Goal: Task Accomplishment & Management: Manage account settings

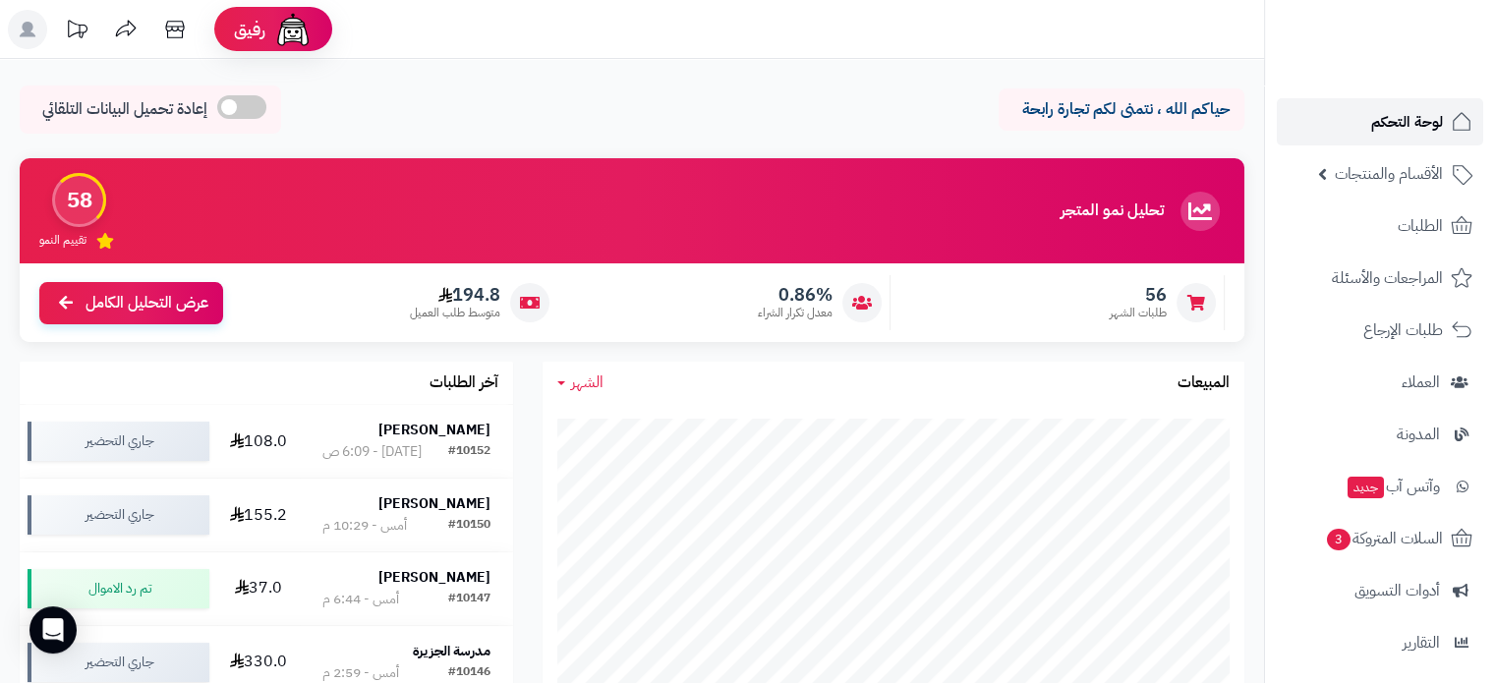
click at [1404, 126] on span "لوحة التحكم" at bounding box center [1408, 122] width 72 height 28
click at [1392, 521] on link "السلات المتروكة 3" at bounding box center [1380, 538] width 206 height 47
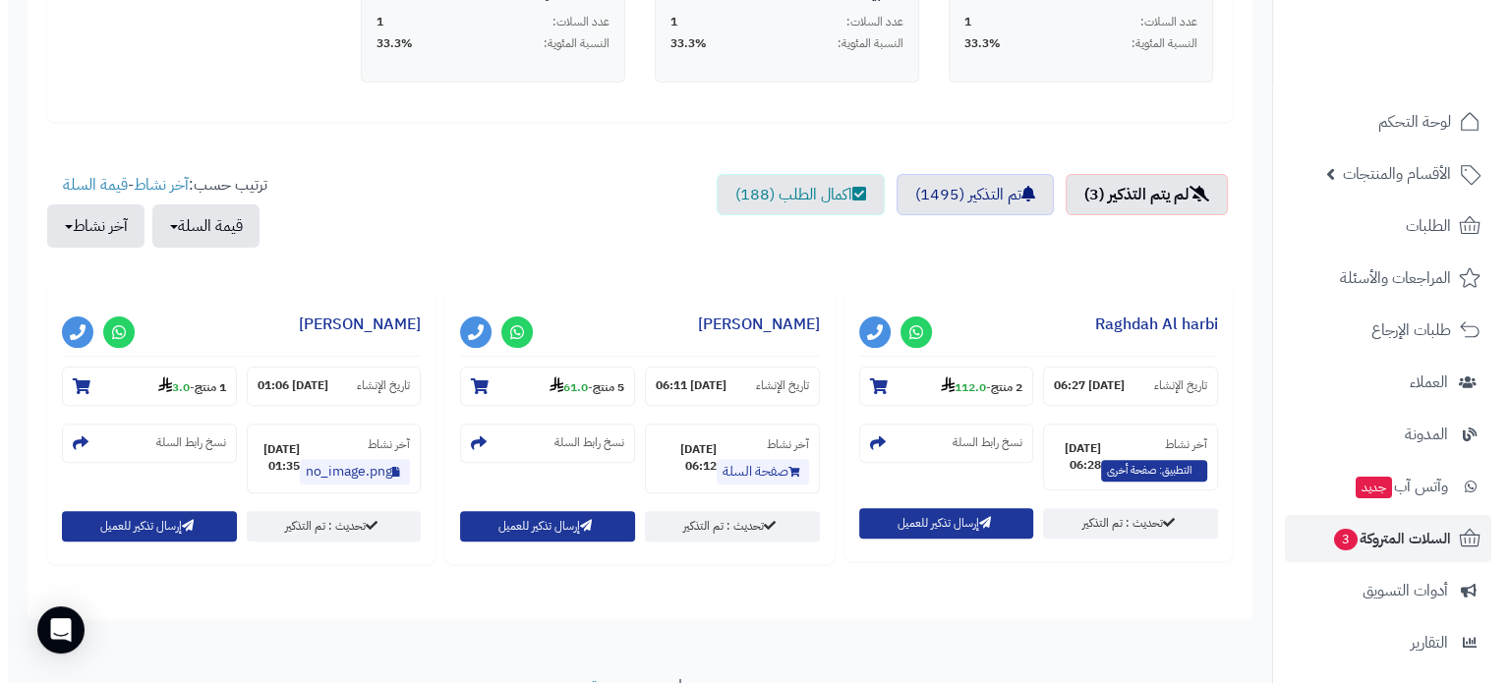
scroll to position [590, 0]
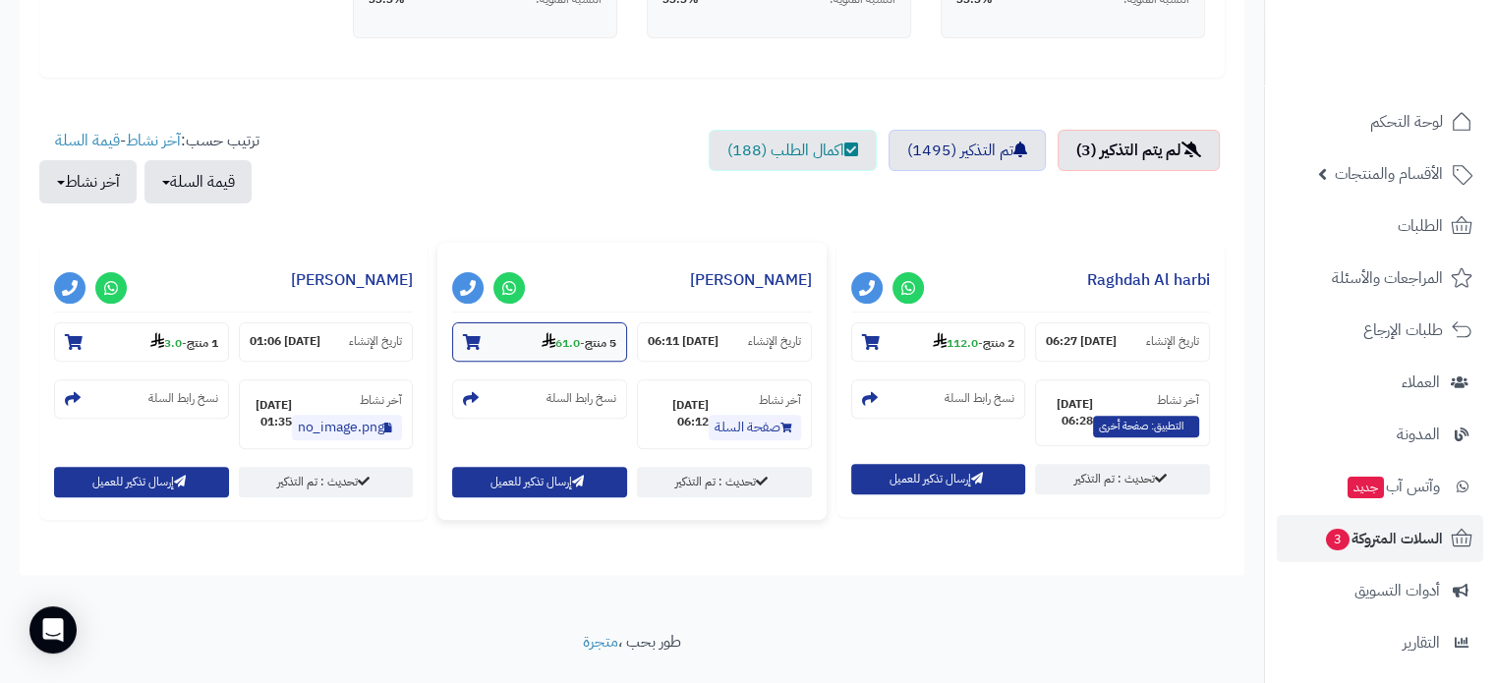
click at [568, 347] on strong "61.0" at bounding box center [561, 343] width 38 height 18
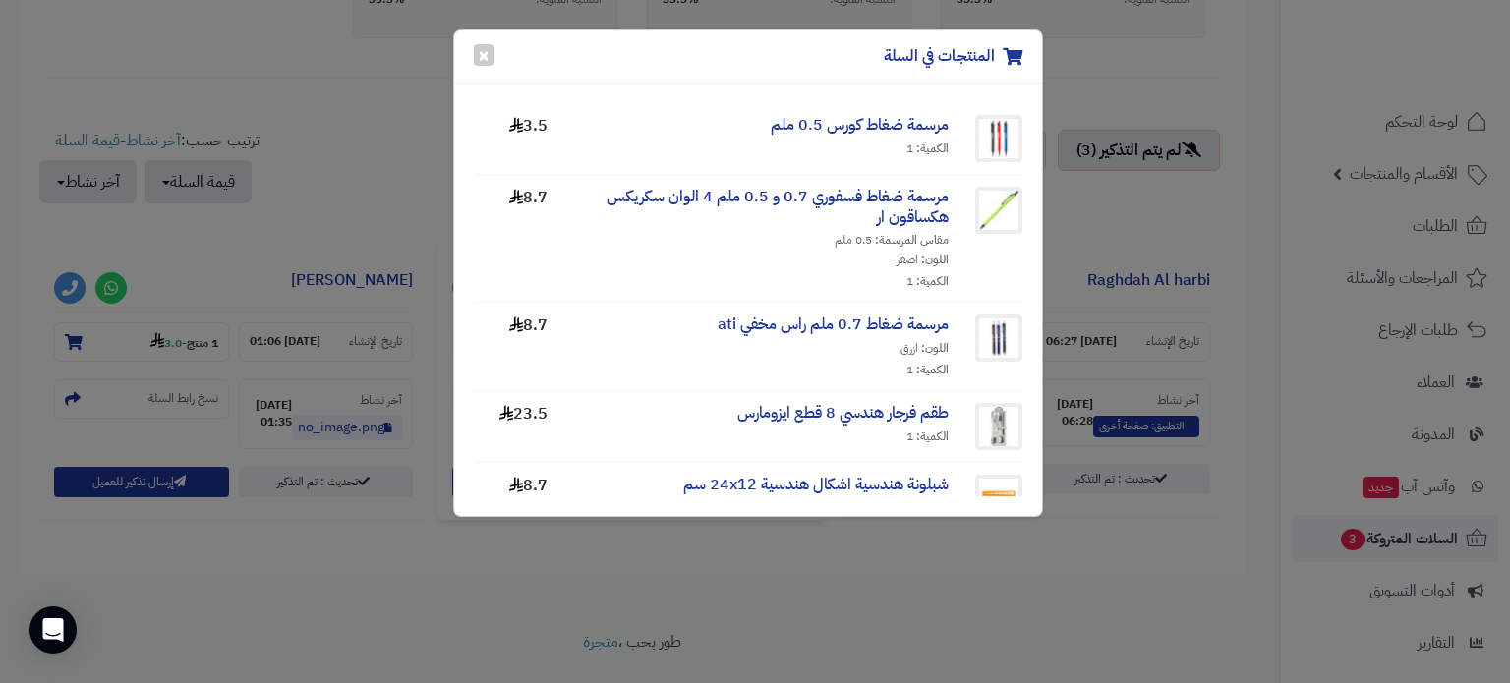
click at [492, 65] on div "المنتجات في السلة ×" at bounding box center [748, 56] width 588 height 53
click at [490, 58] on button "×" at bounding box center [484, 54] width 20 height 22
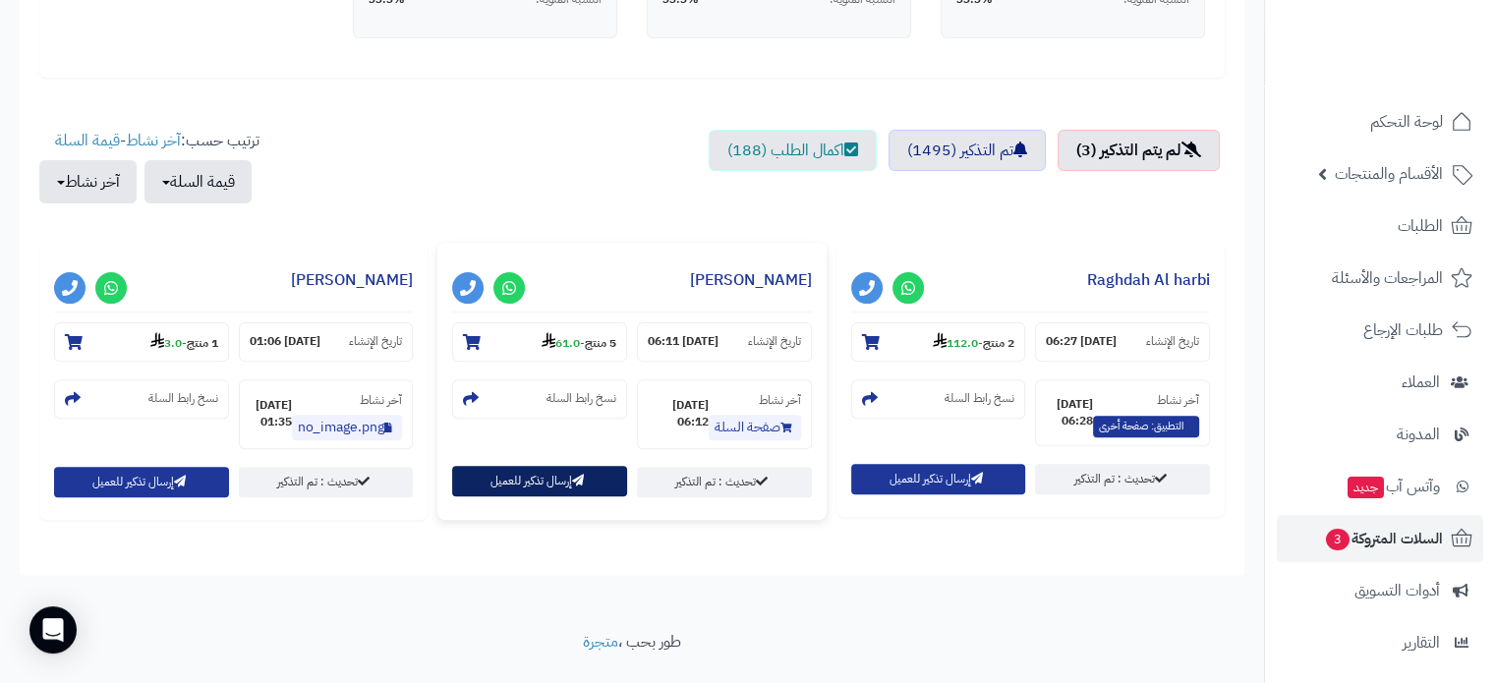
click at [577, 483] on icon "button" at bounding box center [578, 481] width 12 height 12
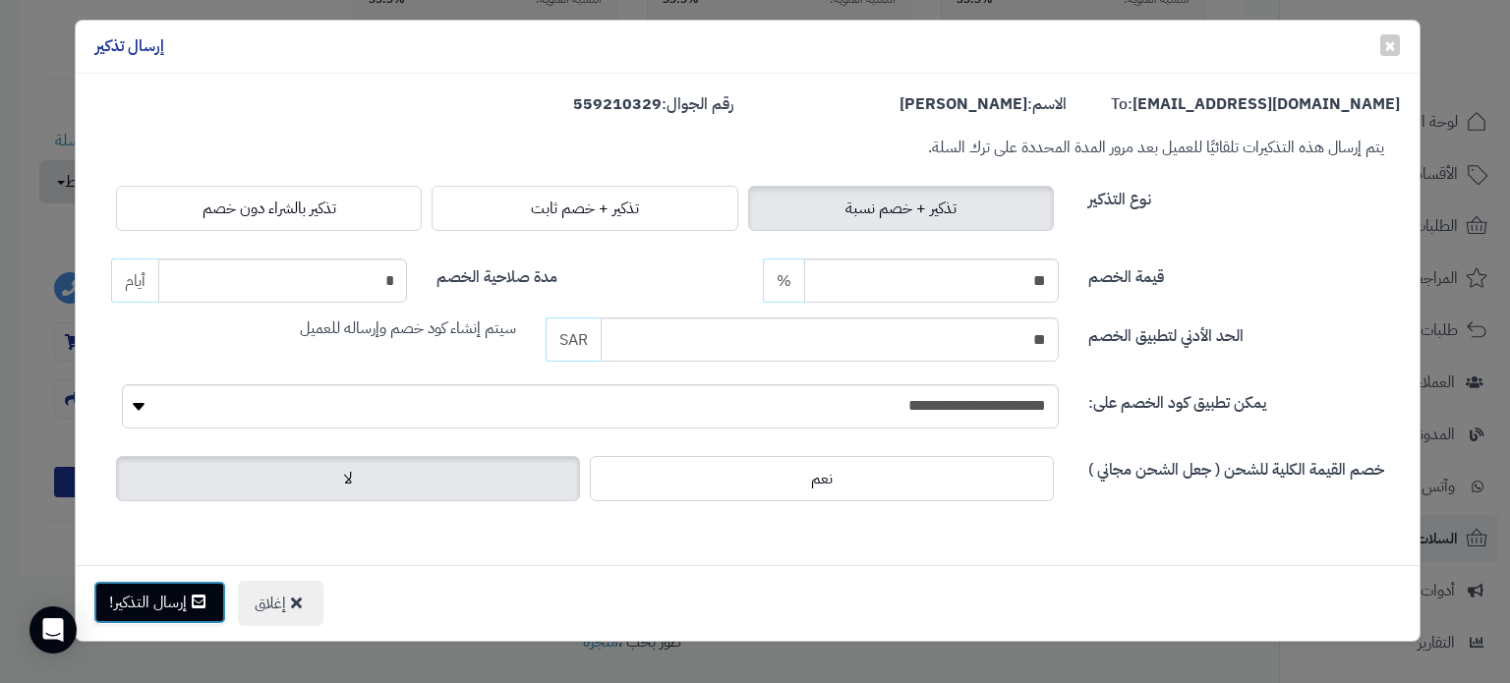
click at [197, 594] on icon at bounding box center [199, 602] width 14 height 16
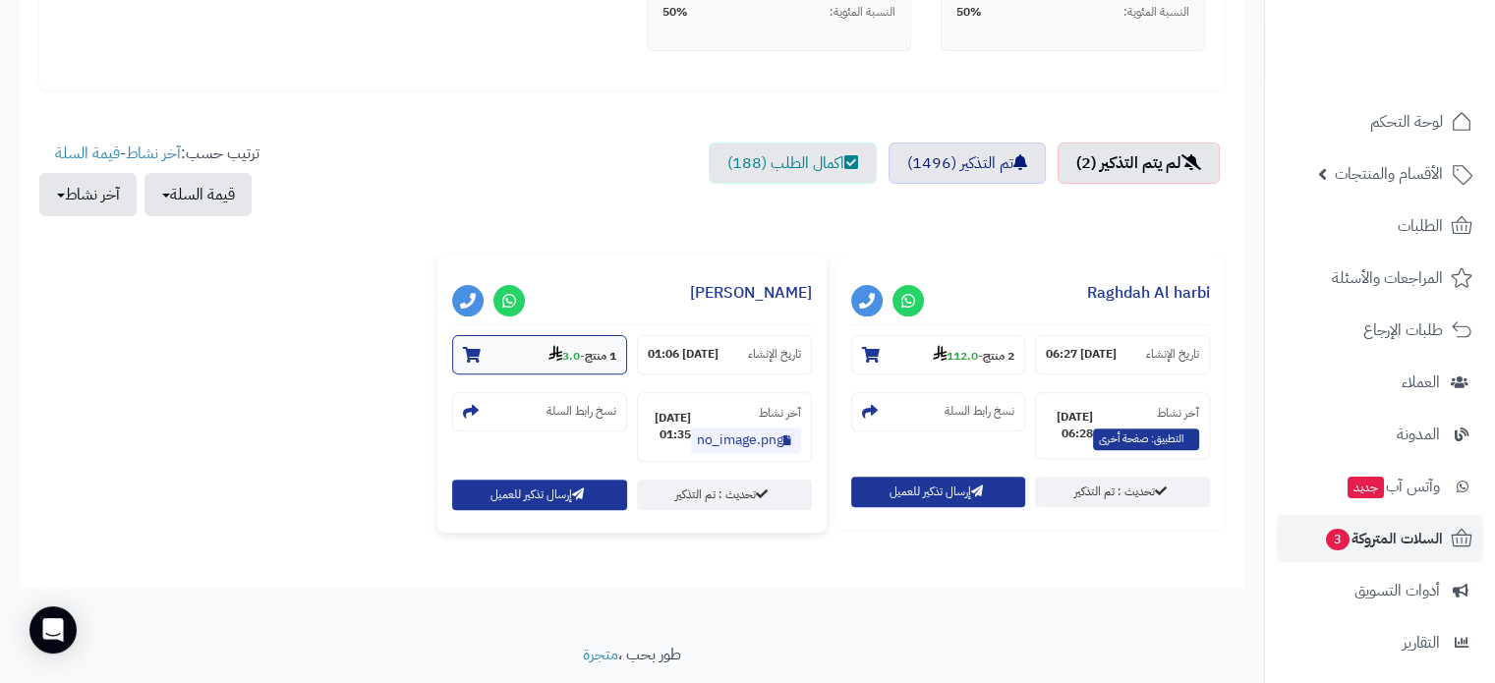
scroll to position [590, 0]
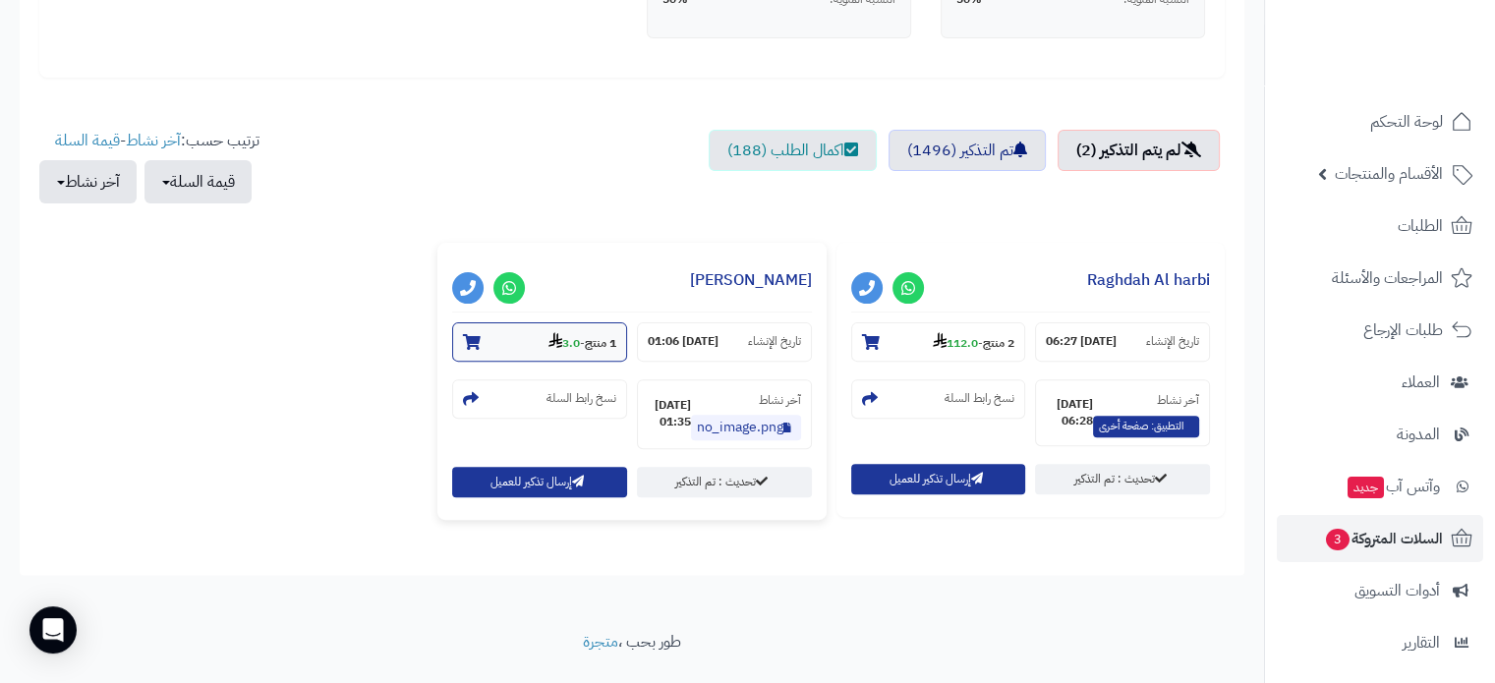
click at [555, 346] on strong "3.0" at bounding box center [564, 343] width 31 height 18
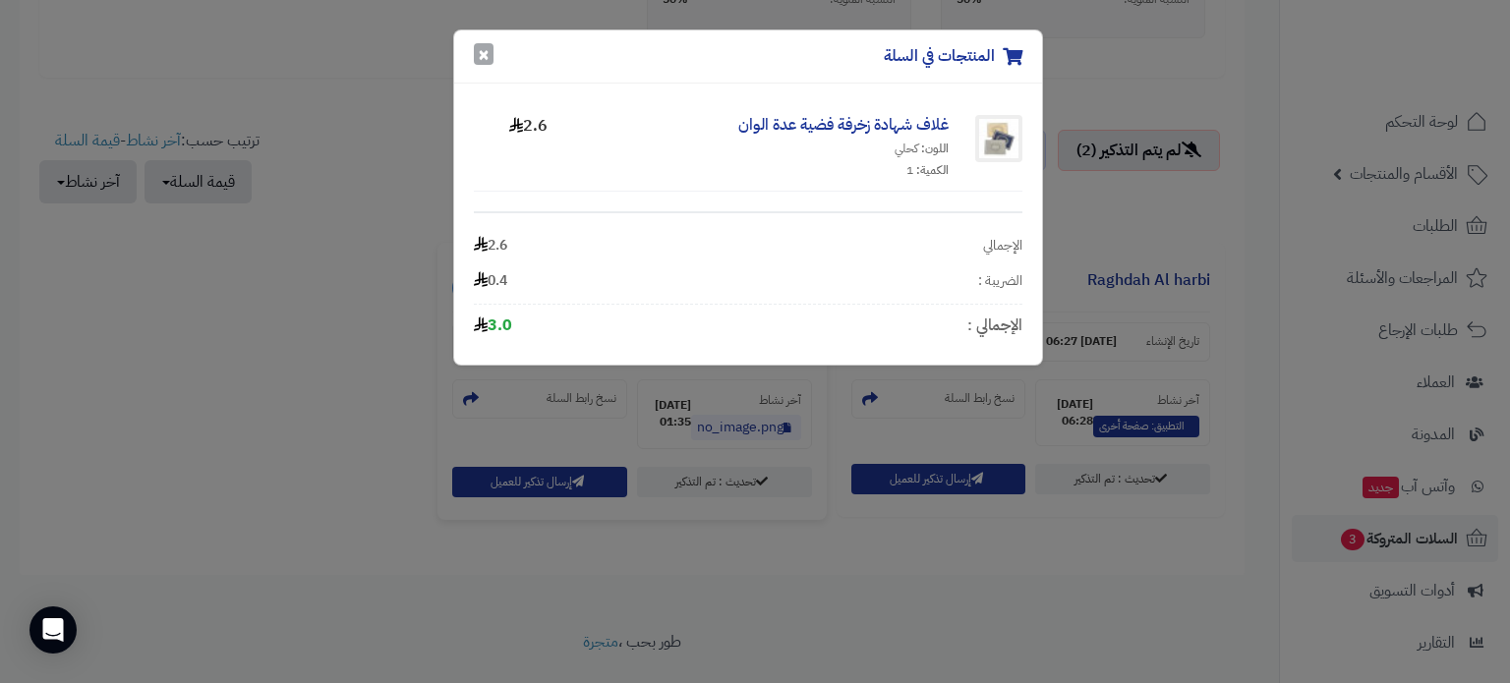
click at [488, 57] on button "×" at bounding box center [484, 54] width 20 height 22
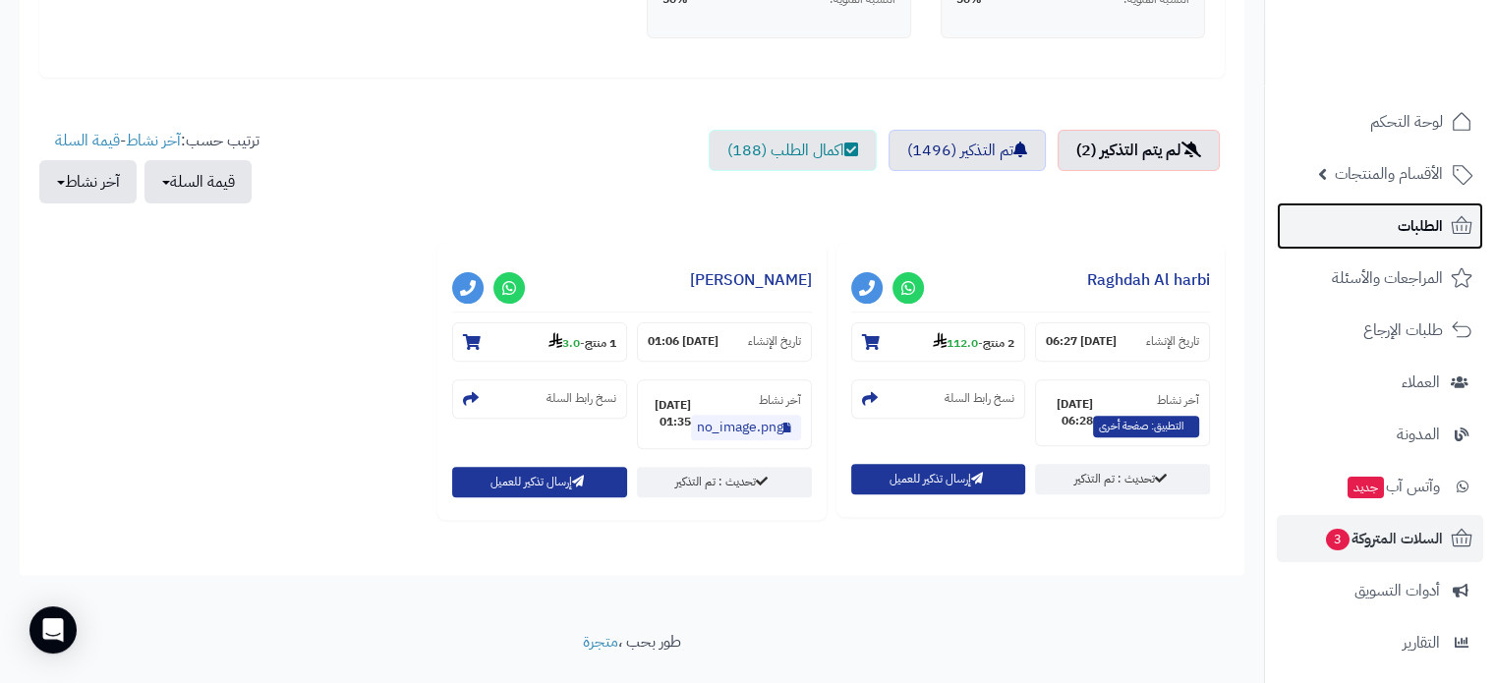
click at [1408, 225] on span "الطلبات" at bounding box center [1420, 226] width 45 height 28
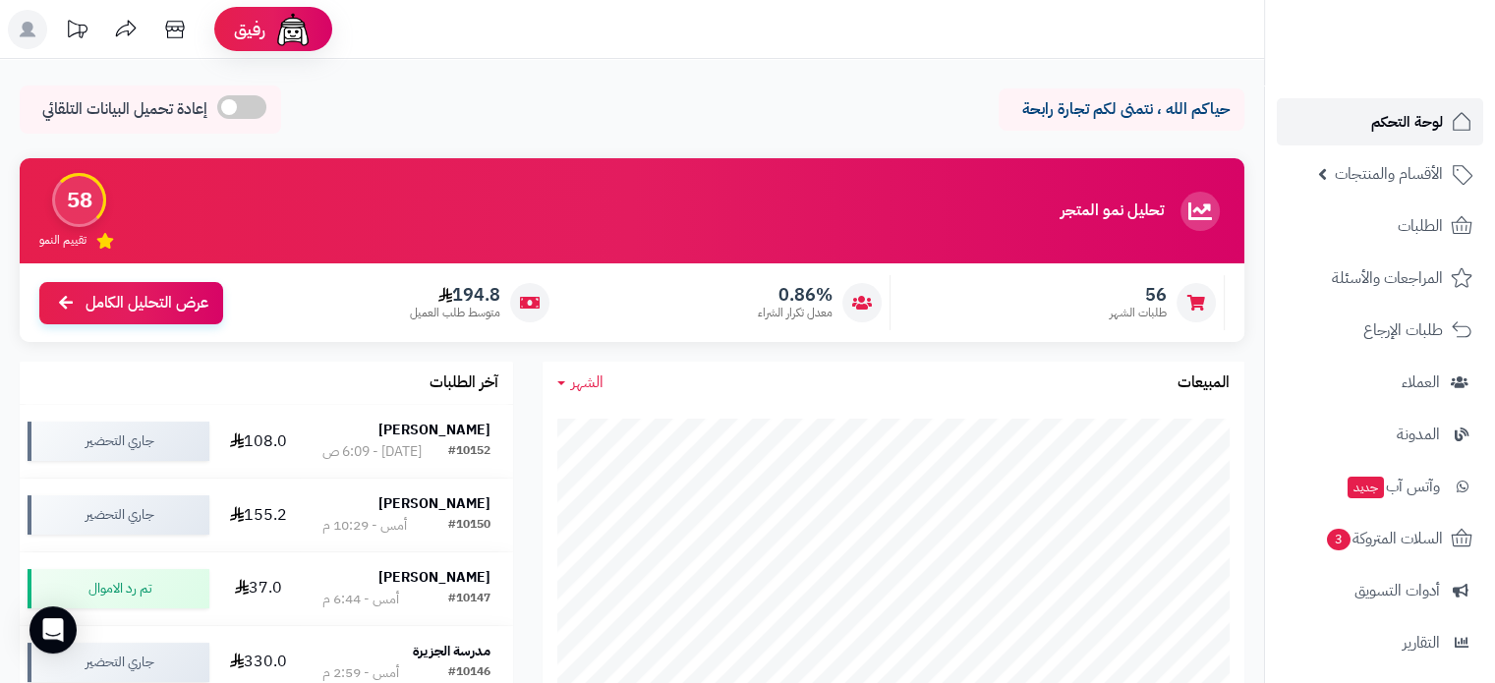
click at [1410, 123] on span "لوحة التحكم" at bounding box center [1408, 122] width 72 height 28
click at [436, 433] on strong "[PERSON_NAME]" at bounding box center [435, 429] width 112 height 21
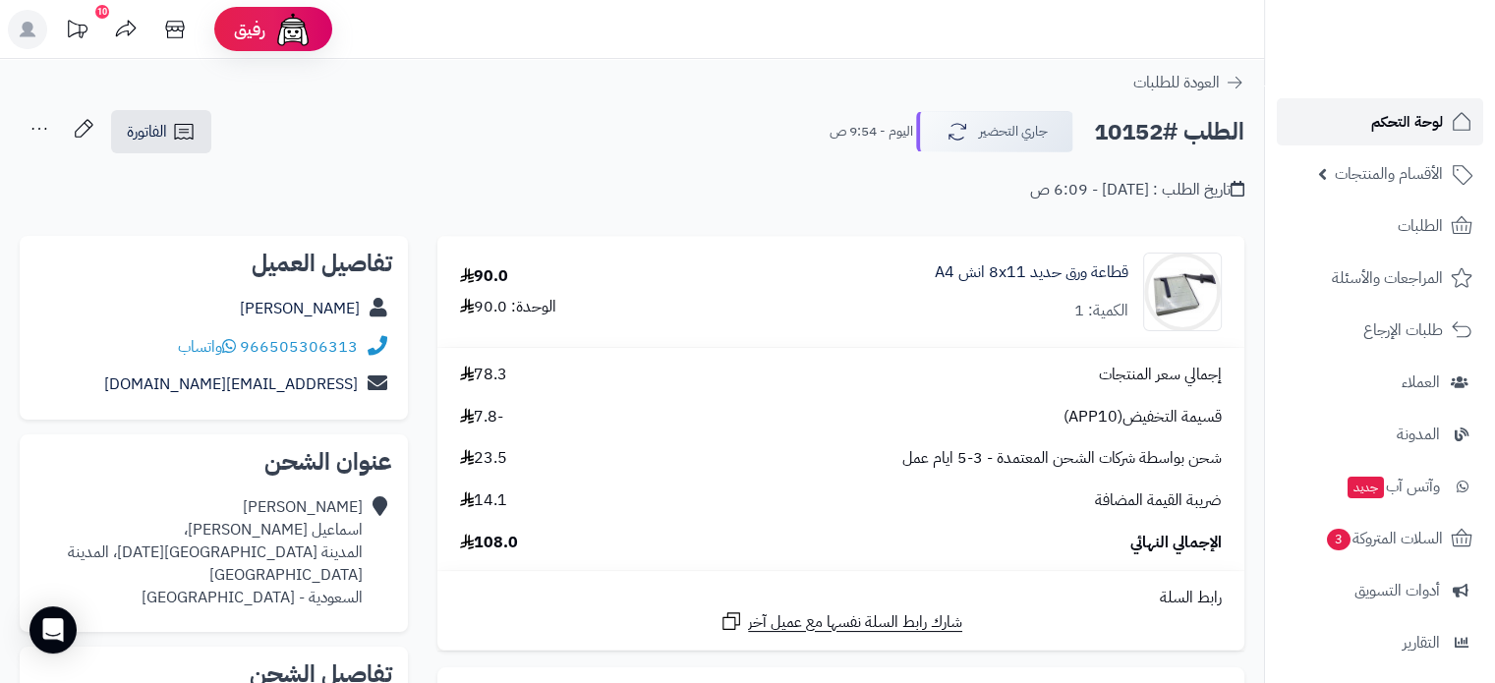
click at [1426, 125] on span "لوحة التحكم" at bounding box center [1408, 122] width 72 height 28
